Goal: Find specific page/section: Find specific page/section

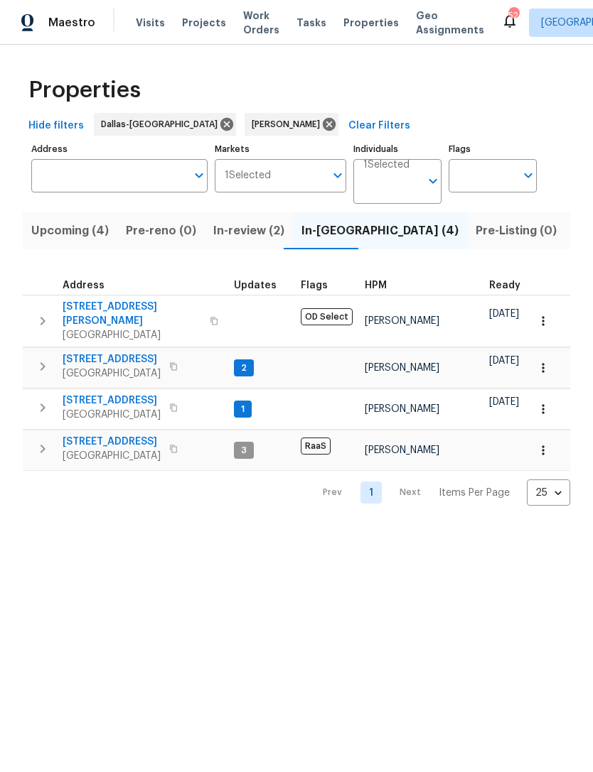
scroll to position [0, 82]
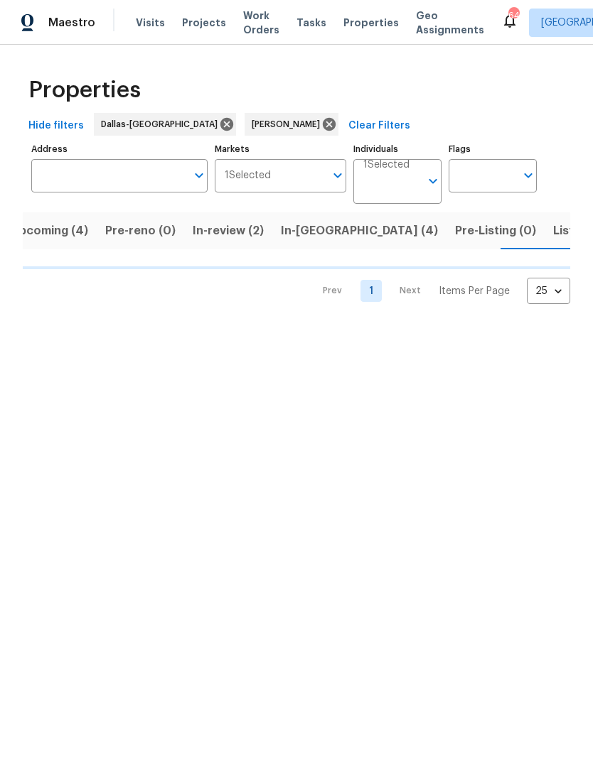
scroll to position [0, 21]
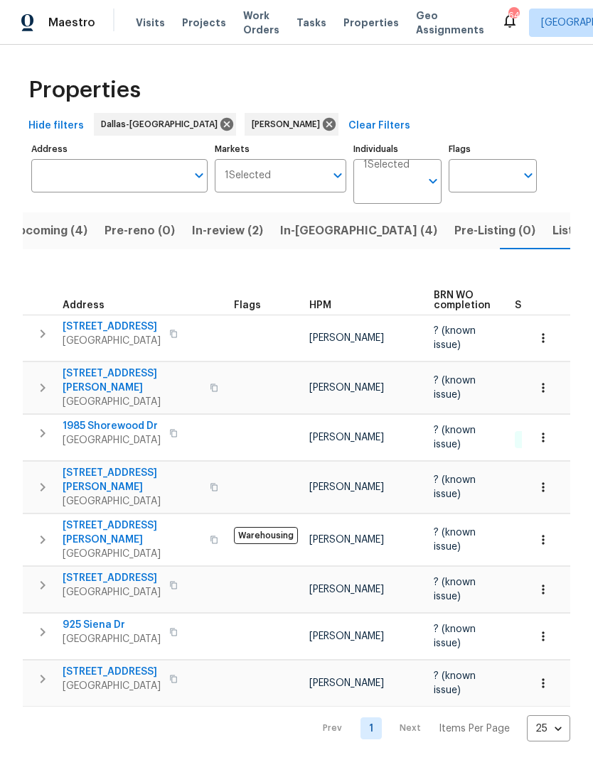
click at [552, 228] on span "Listed (9)" at bounding box center [579, 231] width 54 height 20
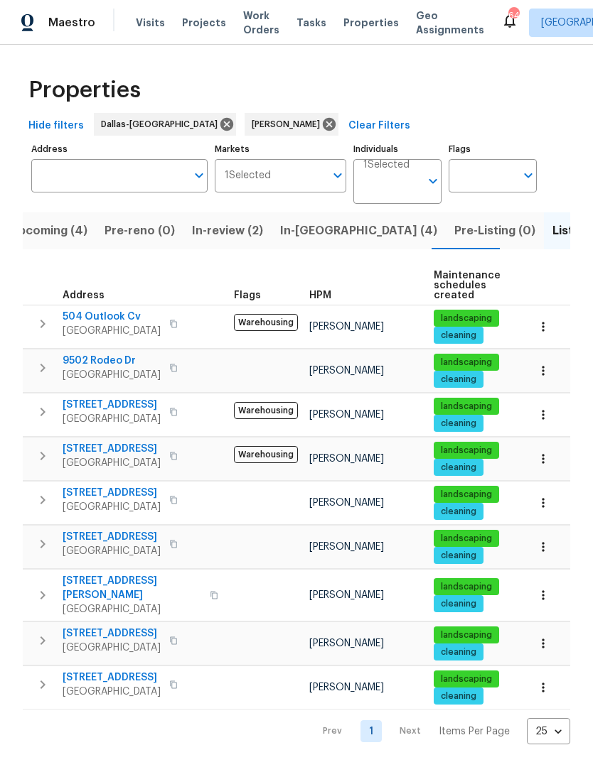
click at [306, 228] on span "In-[GEOGRAPHIC_DATA] (4)" at bounding box center [358, 231] width 157 height 20
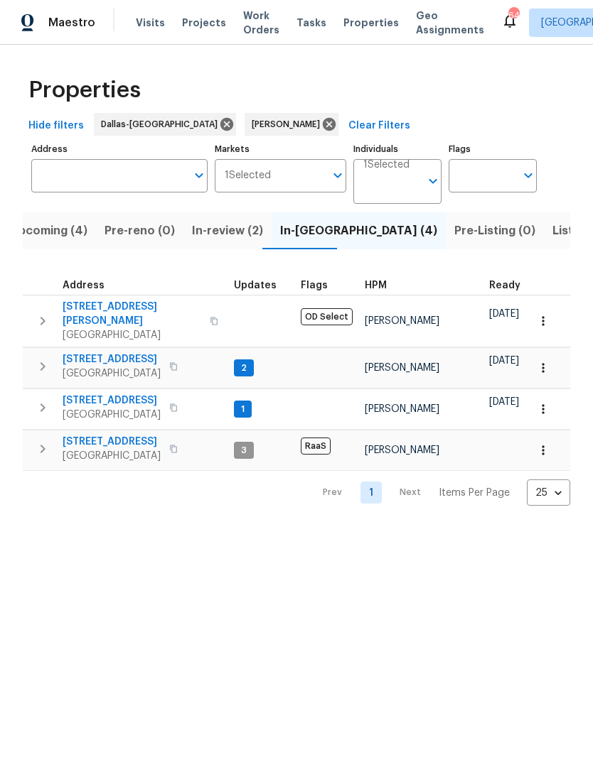
click at [239, 237] on span "In-review (2)" at bounding box center [227, 231] width 71 height 20
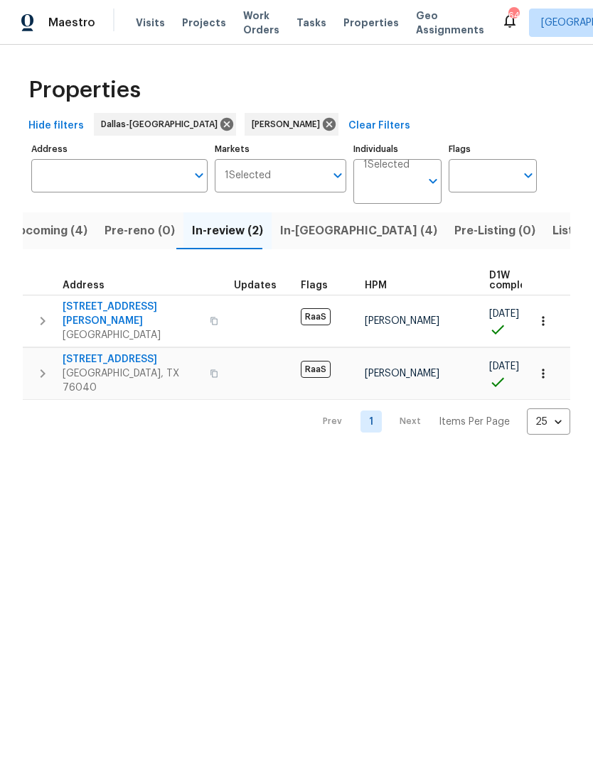
click at [55, 214] on button "Upcoming (4)" at bounding box center [48, 230] width 95 height 37
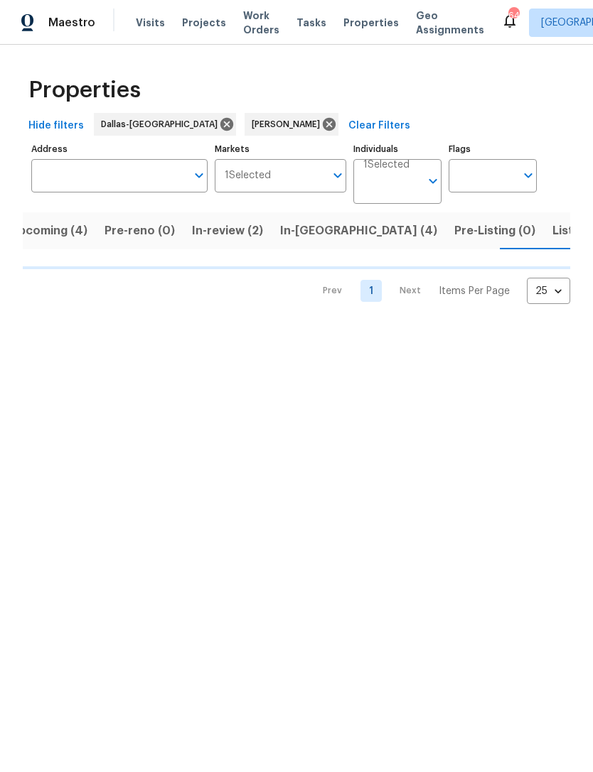
scroll to position [0, 21]
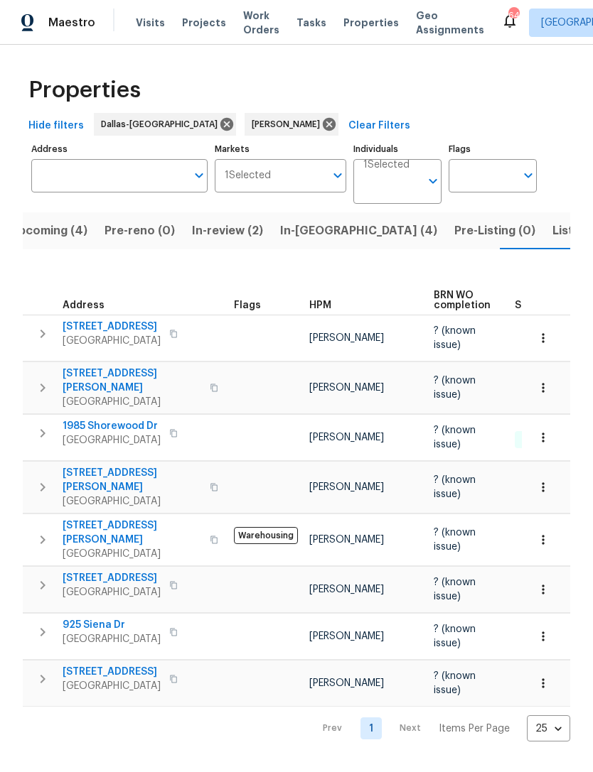
click at [552, 237] on span "Listed (9)" at bounding box center [579, 231] width 54 height 20
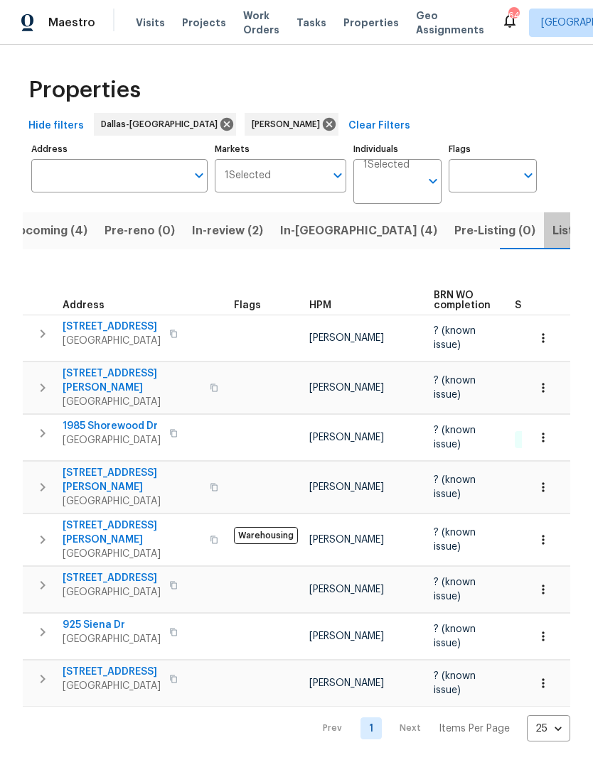
click at [552, 237] on span "Listed (9)" at bounding box center [579, 231] width 54 height 20
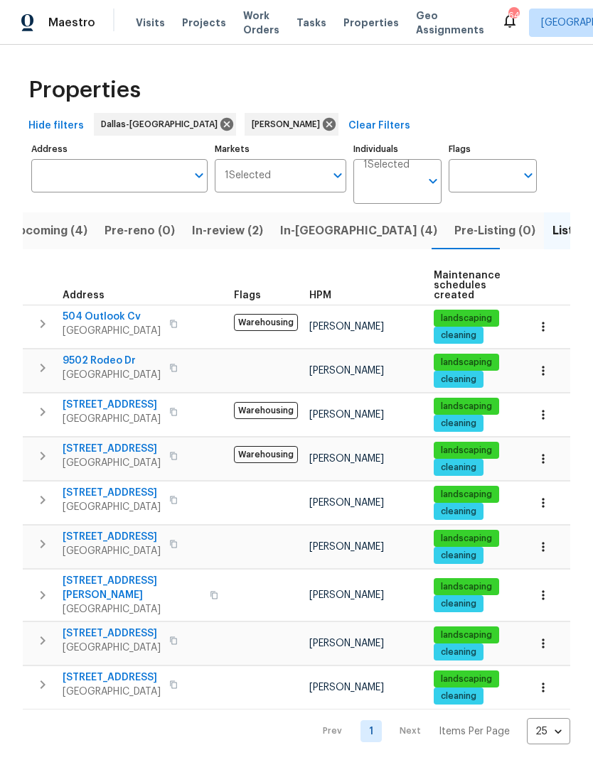
click at [308, 231] on span "In-[GEOGRAPHIC_DATA] (4)" at bounding box center [358, 231] width 157 height 20
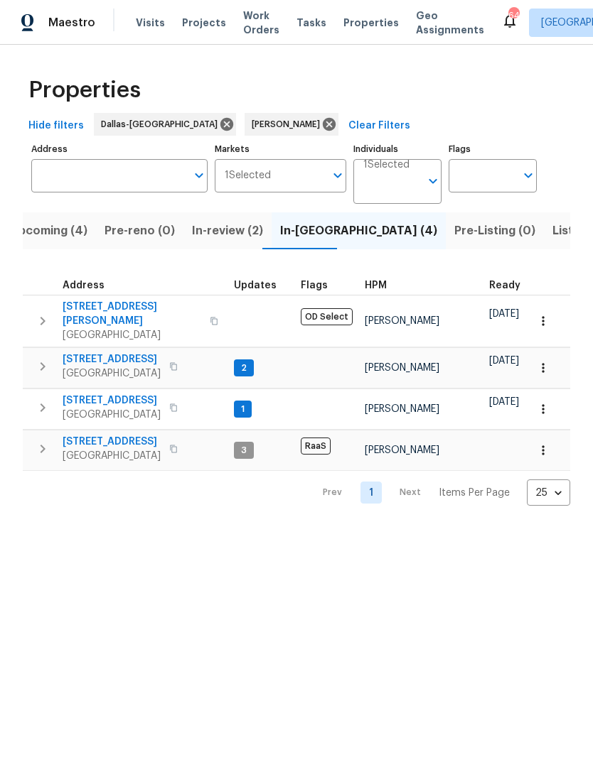
click at [208, 222] on span "In-review (2)" at bounding box center [227, 231] width 71 height 20
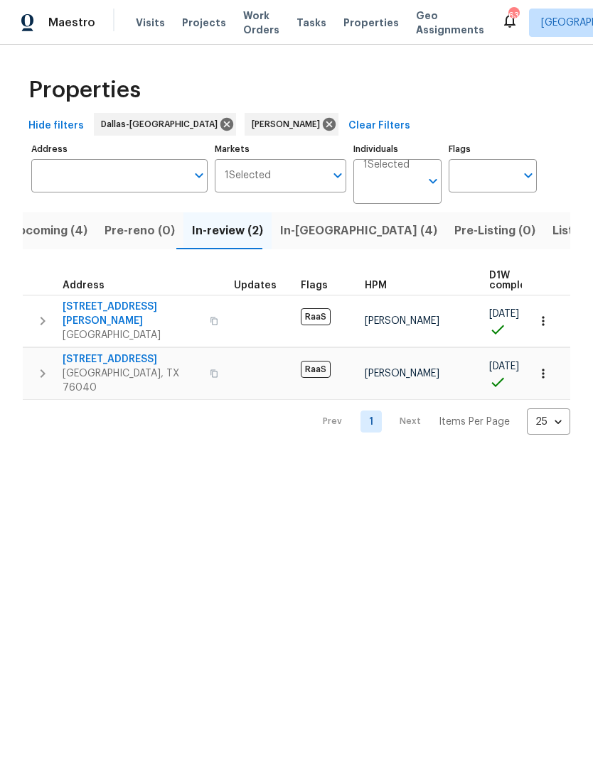
click at [544, 225] on button "Listed (9)" at bounding box center [579, 230] width 71 height 37
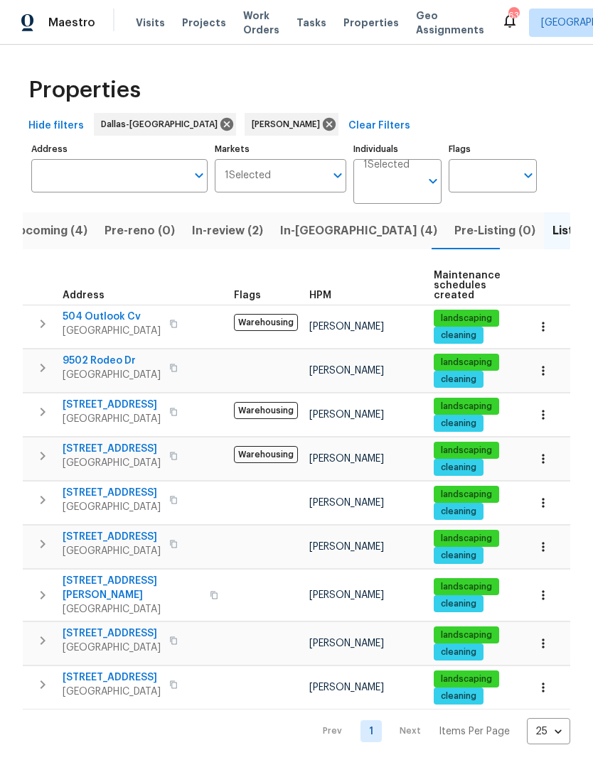
click at [446, 227] on button "Pre-Listing (0)" at bounding box center [495, 230] width 98 height 37
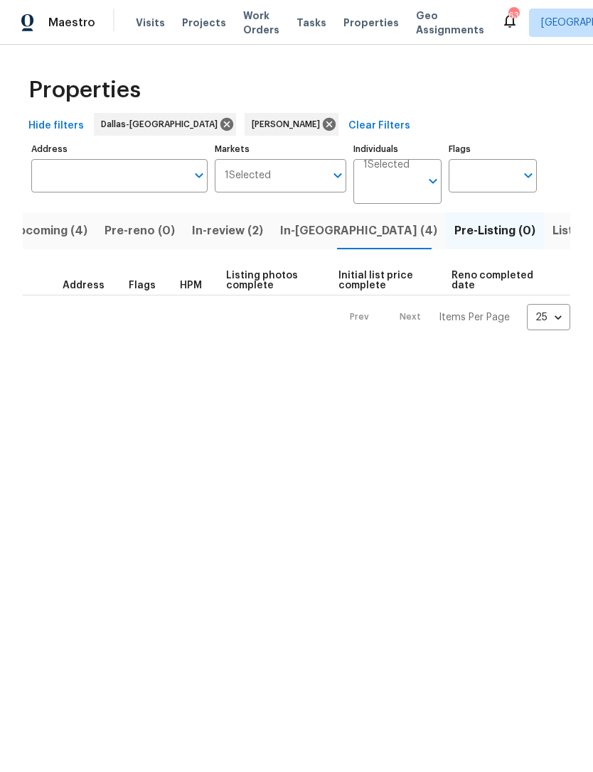
click at [313, 245] on button "In-[GEOGRAPHIC_DATA] (4)" at bounding box center [358, 230] width 174 height 37
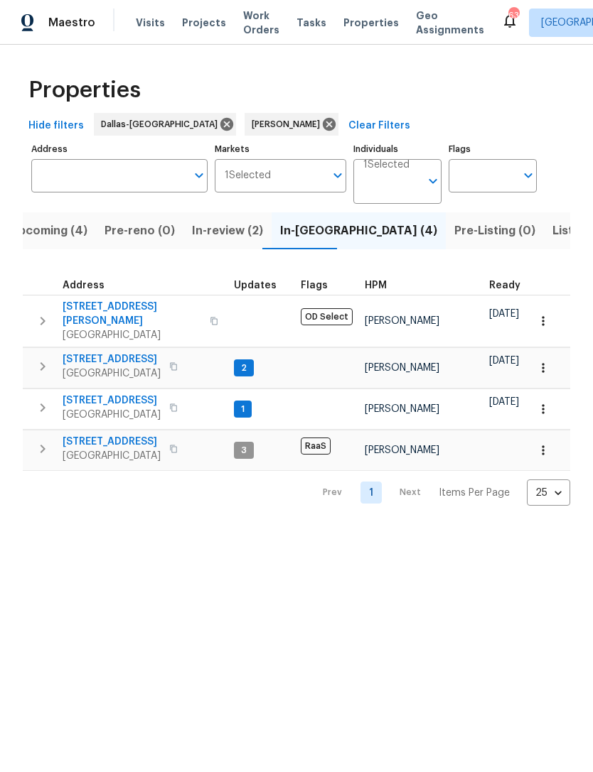
click at [243, 232] on span "In-review (2)" at bounding box center [227, 231] width 71 height 20
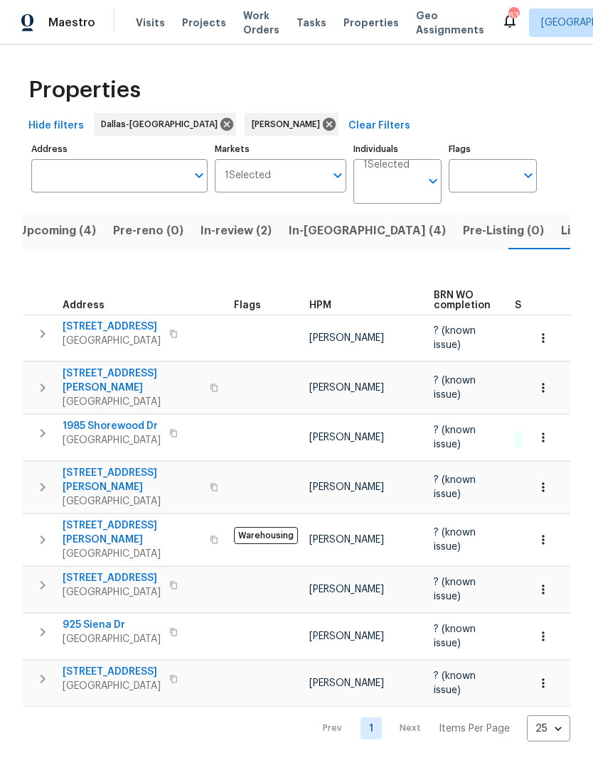
scroll to position [0, 21]
click at [544, 243] on button "Listed (9)" at bounding box center [579, 230] width 71 height 37
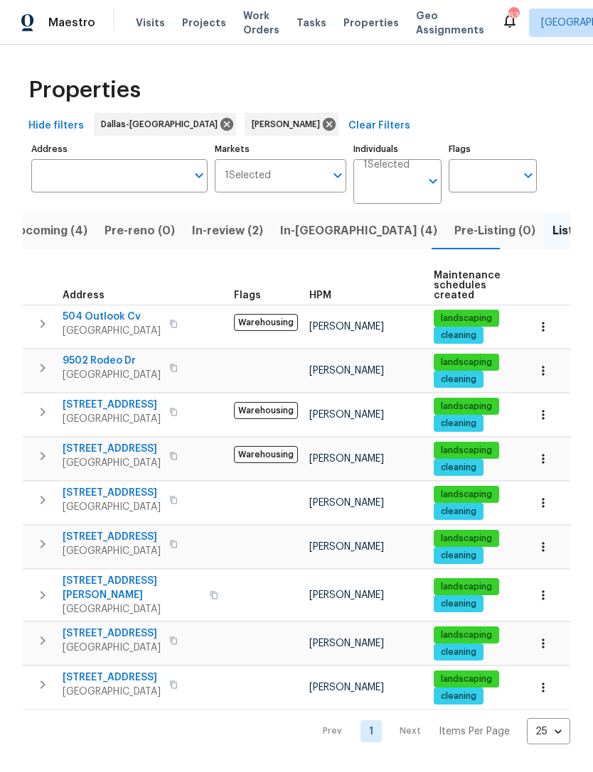
click at [311, 235] on span "In-[GEOGRAPHIC_DATA] (4)" at bounding box center [358, 231] width 157 height 20
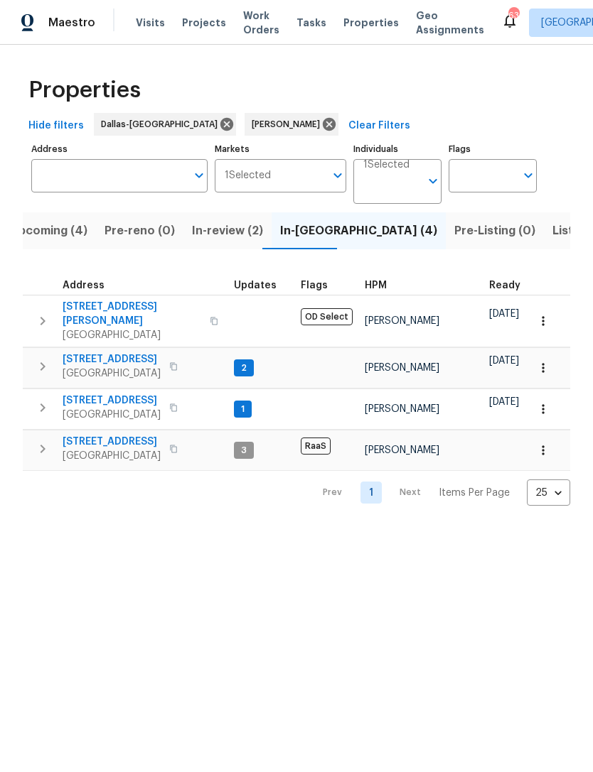
click at [194, 234] on span "In-review (2)" at bounding box center [227, 231] width 71 height 20
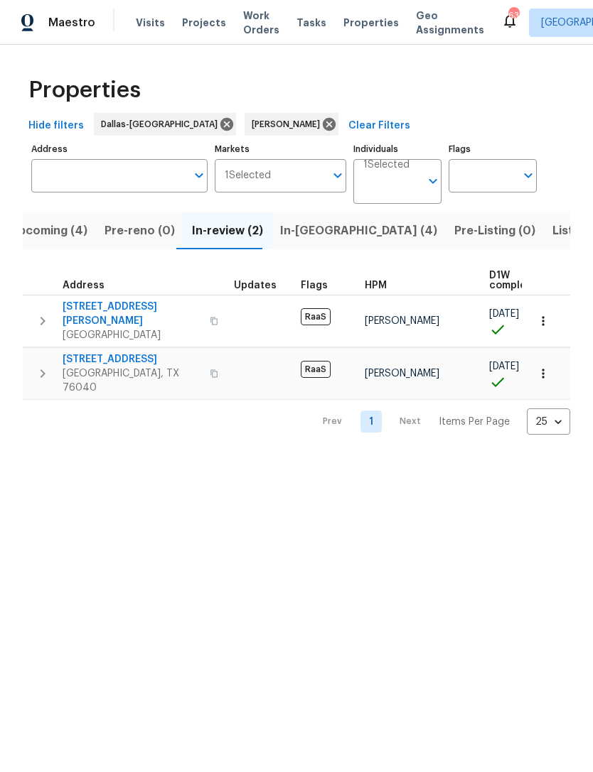
click at [31, 242] on button "Upcoming (4)" at bounding box center [48, 230] width 95 height 37
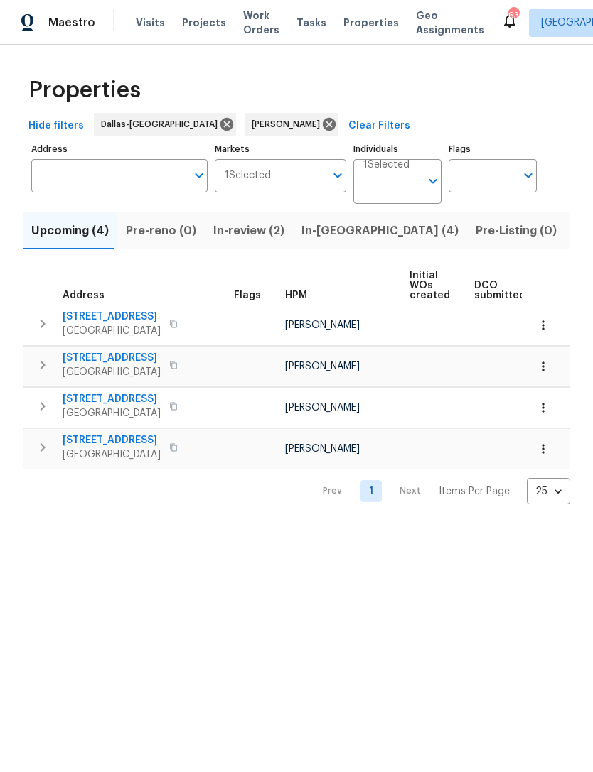
click at [388, 527] on html "Maestro Visits Projects Work Orders Tasks Properties Geo Assignments 63 Dallas …" at bounding box center [296, 263] width 593 height 527
